Goal: Task Accomplishment & Management: Manage account settings

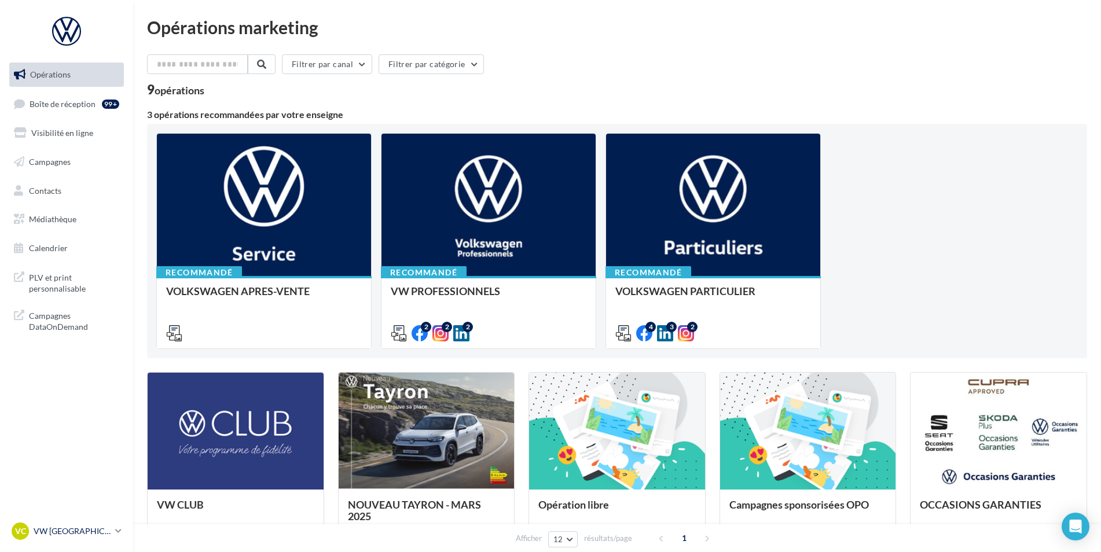
click at [50, 541] on link "VC VW [GEOGRAPHIC_DATA] vw-aub-mac" at bounding box center [66, 532] width 115 height 22
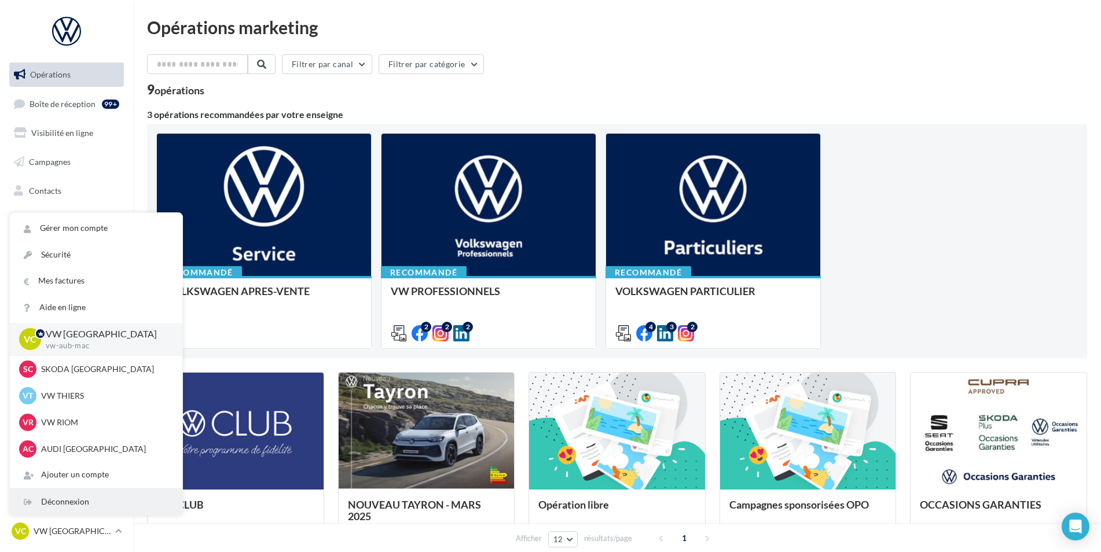
click at [71, 504] on div "Déconnexion" at bounding box center [96, 502] width 173 height 26
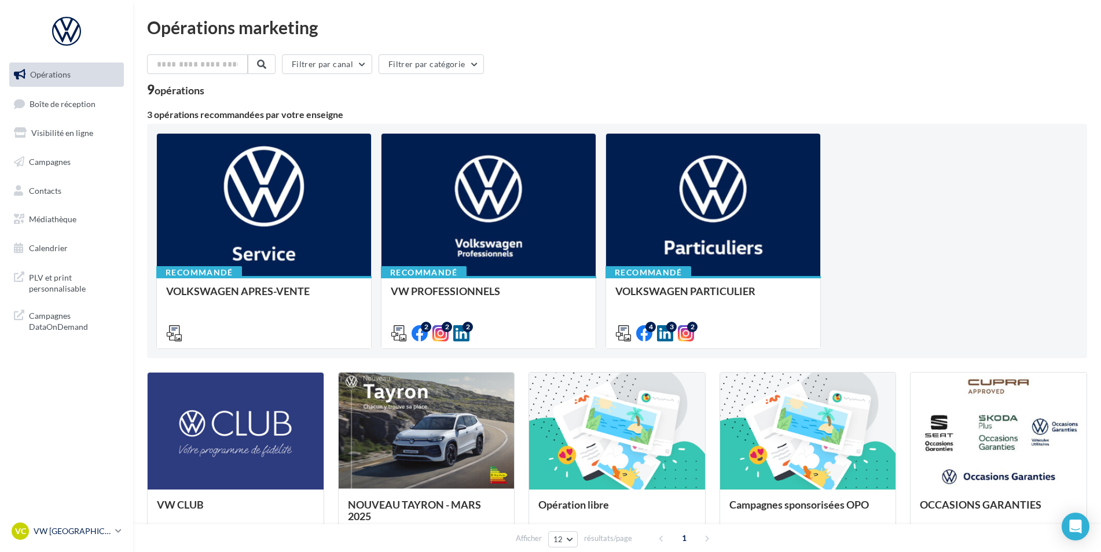
click at [88, 534] on p "VW [GEOGRAPHIC_DATA]" at bounding box center [72, 532] width 77 height 12
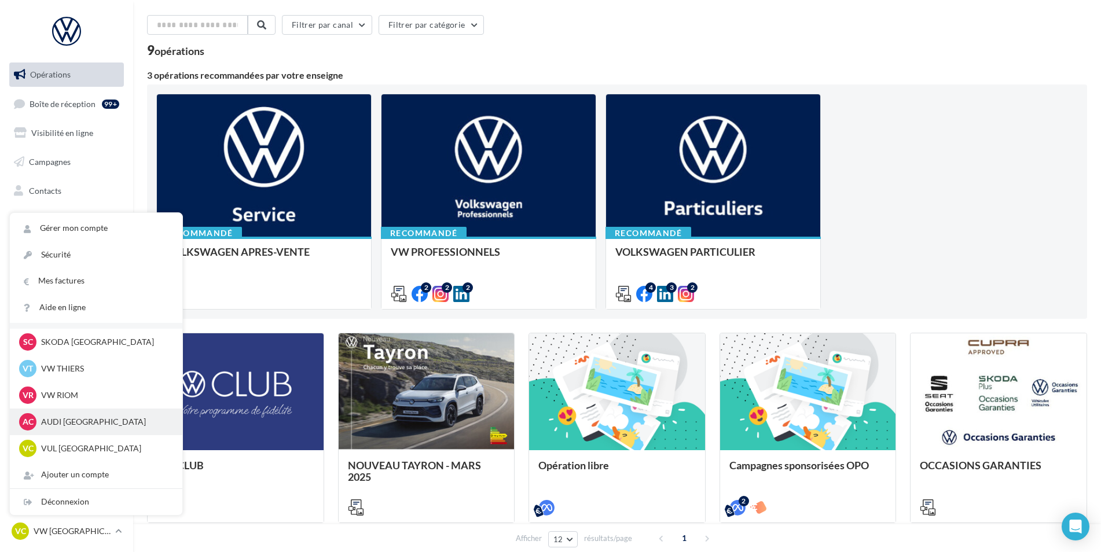
scroll to position [58, 0]
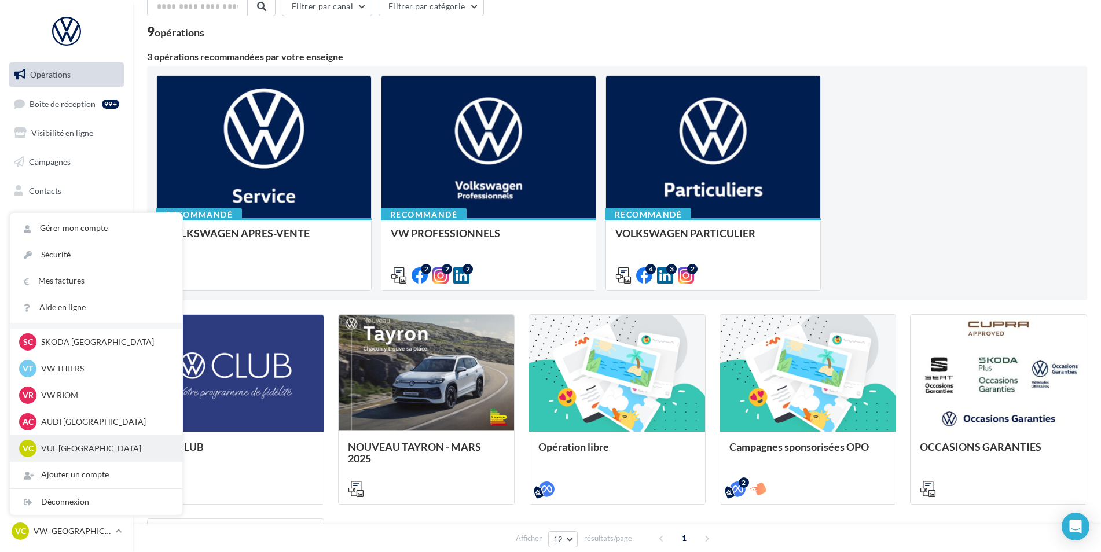
click at [107, 444] on p "VUL [GEOGRAPHIC_DATA]" at bounding box center [104, 449] width 127 height 12
